Goal: Check status

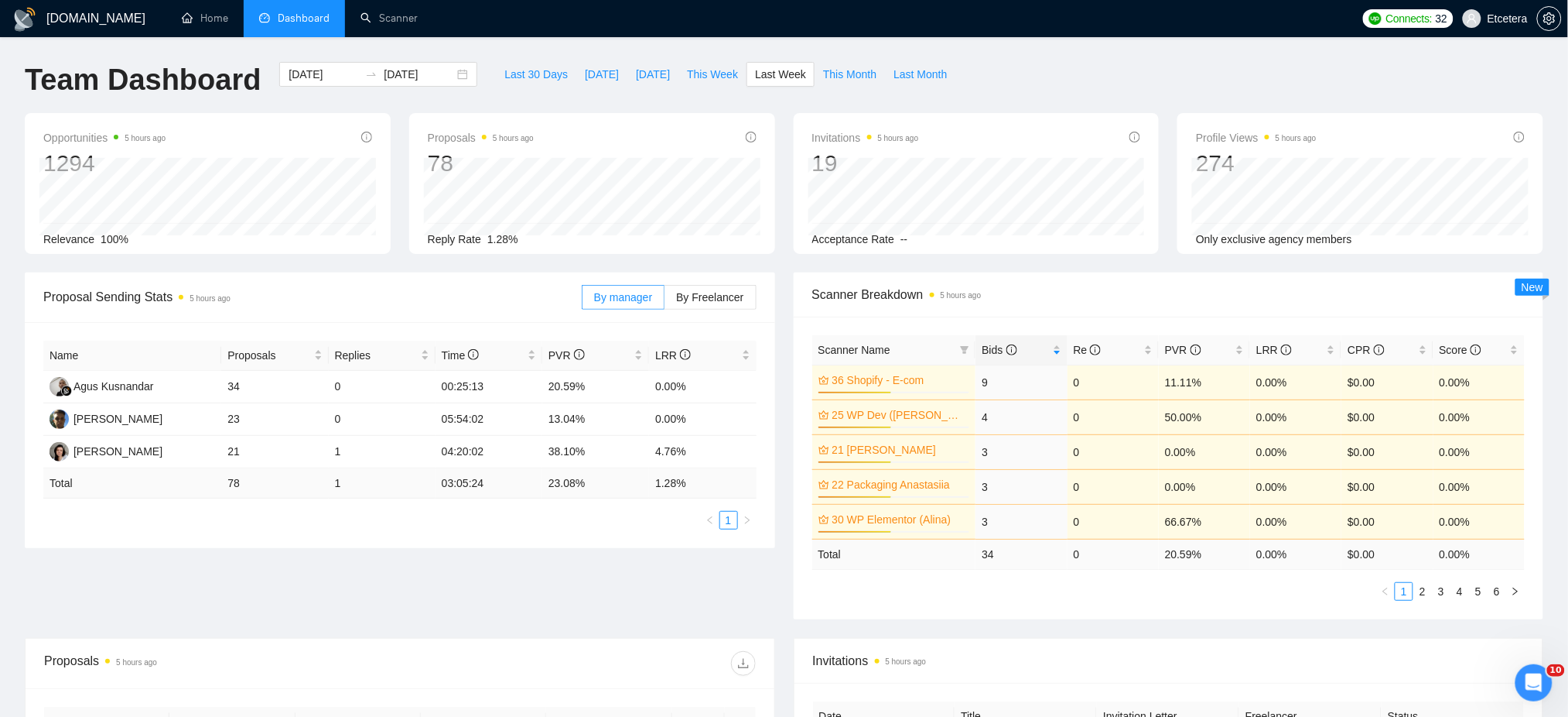
scroll to position [3, 0]
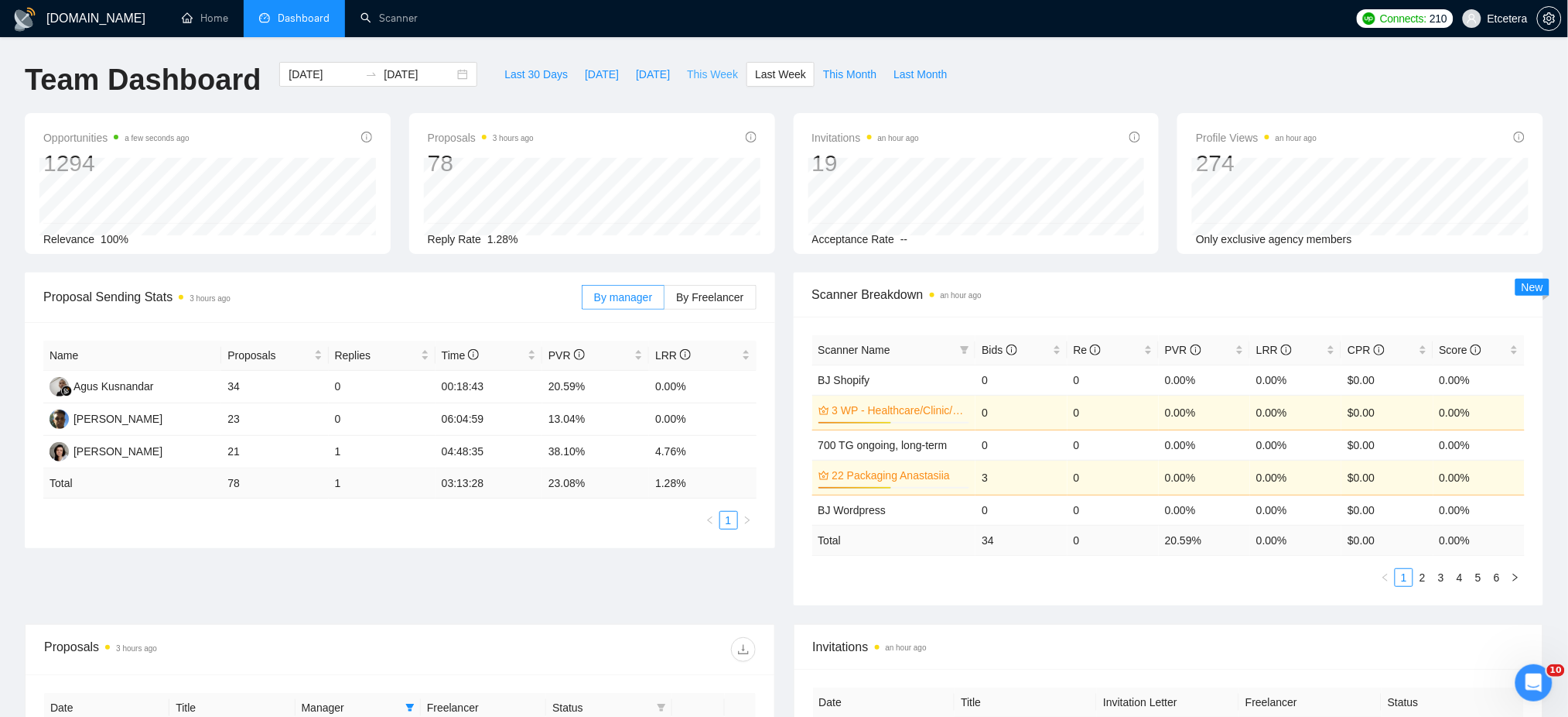
click at [710, 76] on span "This Week" at bounding box center [713, 74] width 51 height 17
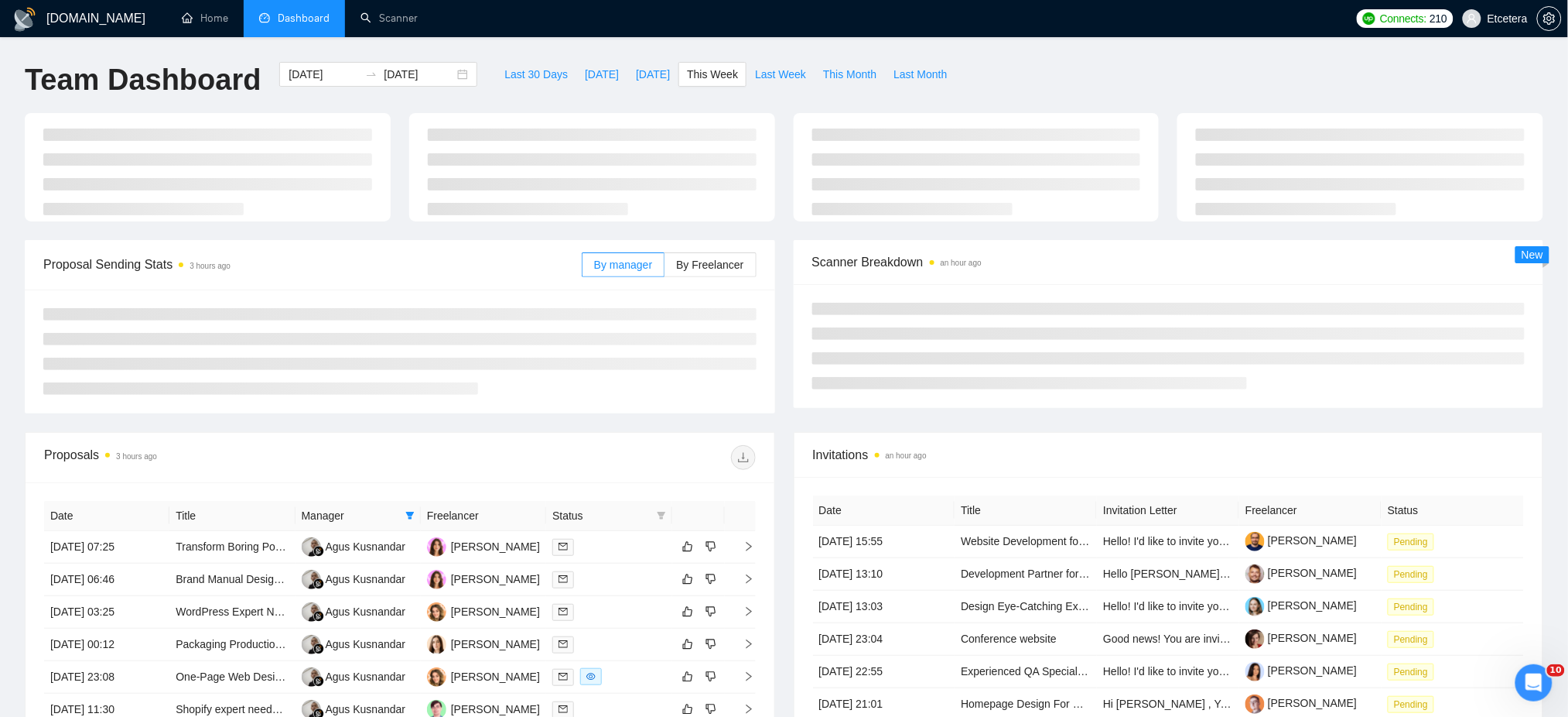
type input "[DATE]"
